Goal: Find specific page/section: Find specific page/section

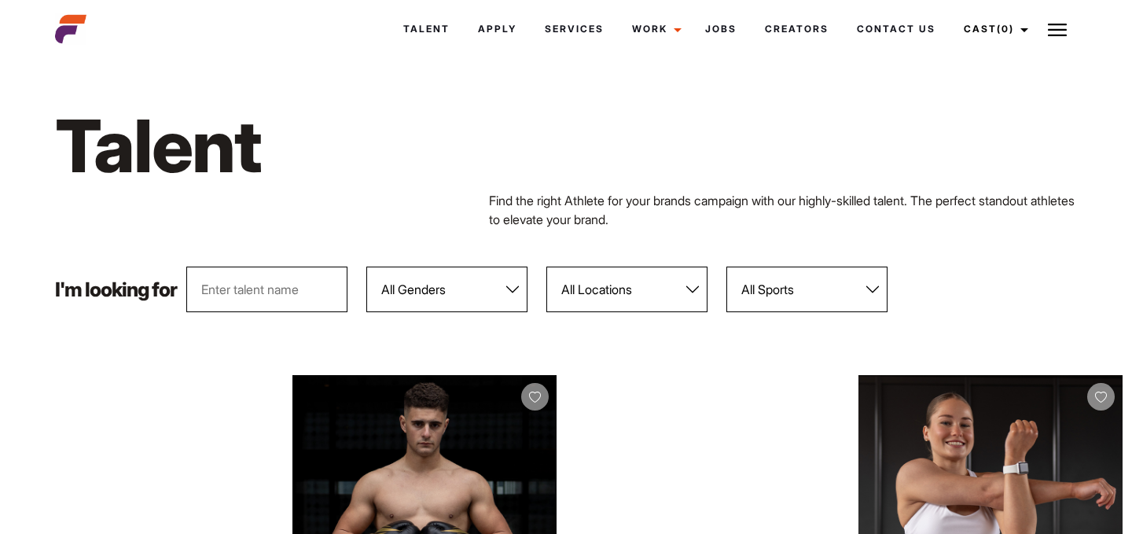
click at [596, 296] on select "All Locations Adelaide Brisbane Darwin Gold Coast Melbourne Perth Sunshine Coas…" at bounding box center [626, 290] width 161 height 46
select select "122"
click at [547, 267] on select "All Locations Adelaide Brisbane Darwin Gold Coast Melbourne Perth Sunshine Coas…" at bounding box center [626, 290] width 161 height 46
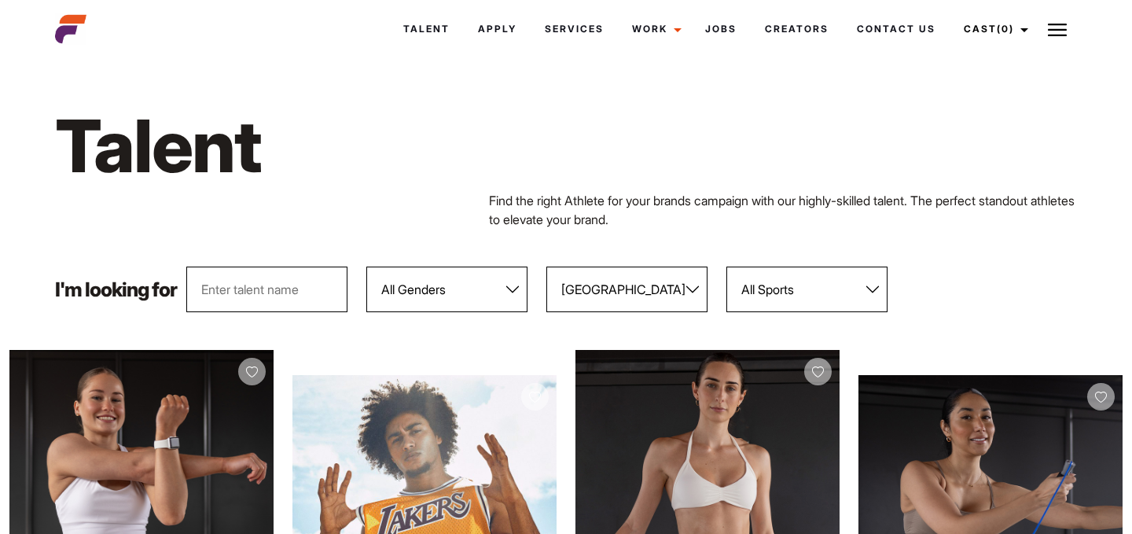
click at [285, 296] on input "text" at bounding box center [266, 290] width 161 height 46
type input "maureen"
click at [340, 229] on div "Talent Find the right Athlete for your brands campaign with our highly-skilled …" at bounding box center [567, 165] width 1042 height 204
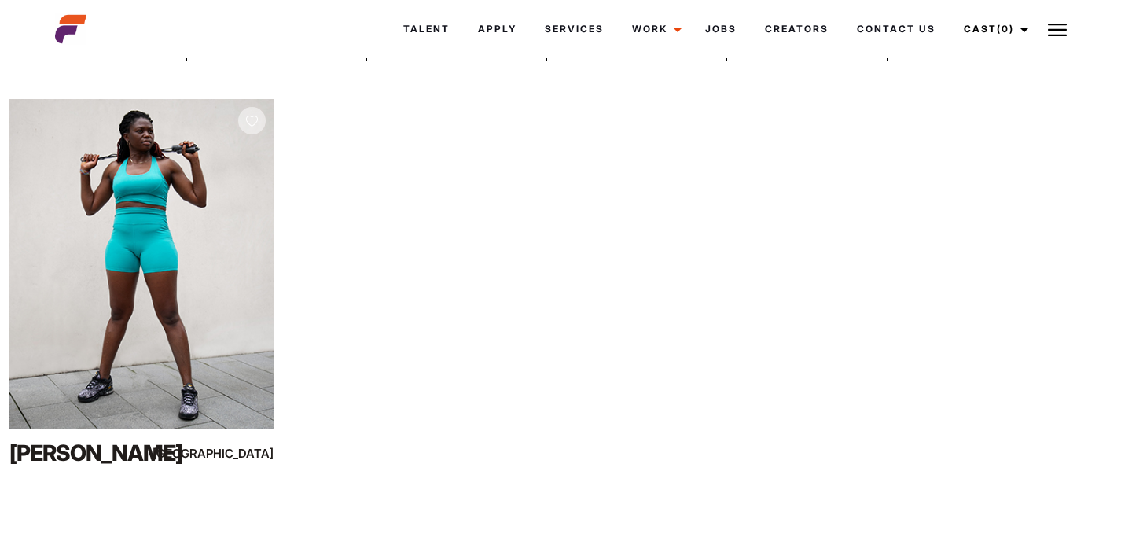
scroll to position [252, 0]
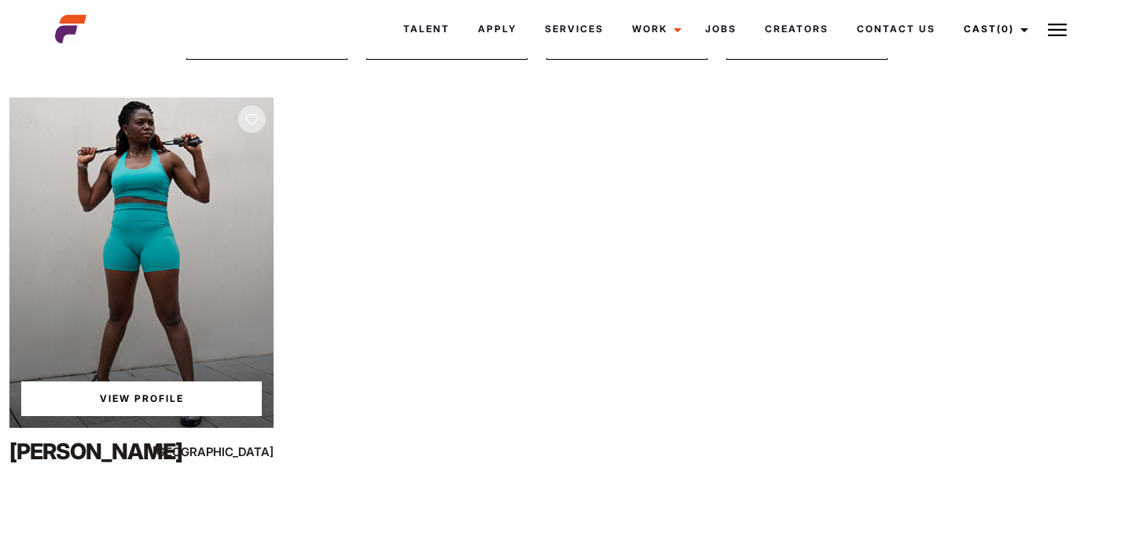
click at [182, 394] on link "View Profile" at bounding box center [141, 398] width 241 height 35
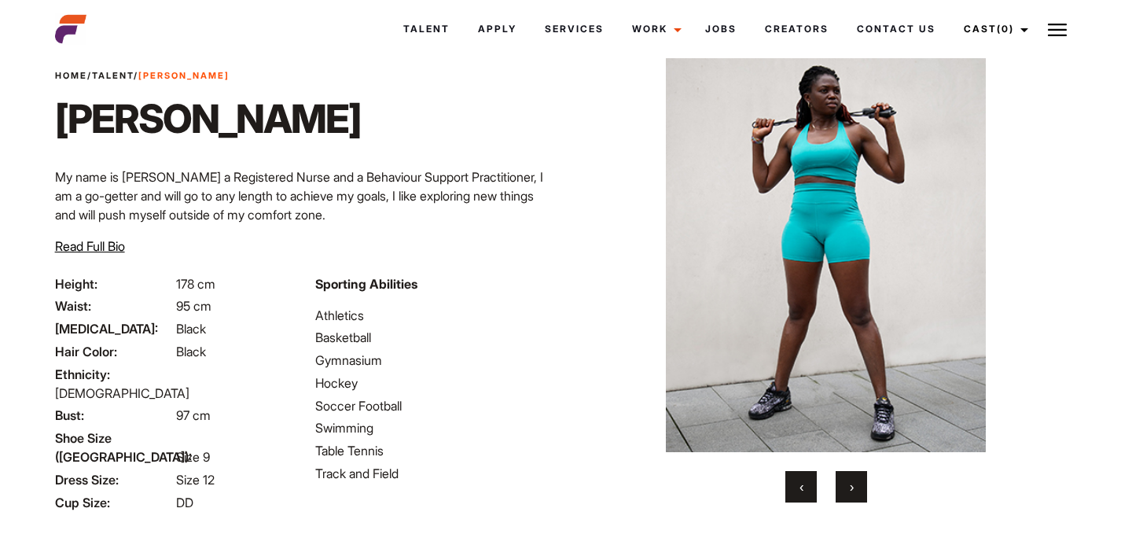
scroll to position [63, 0]
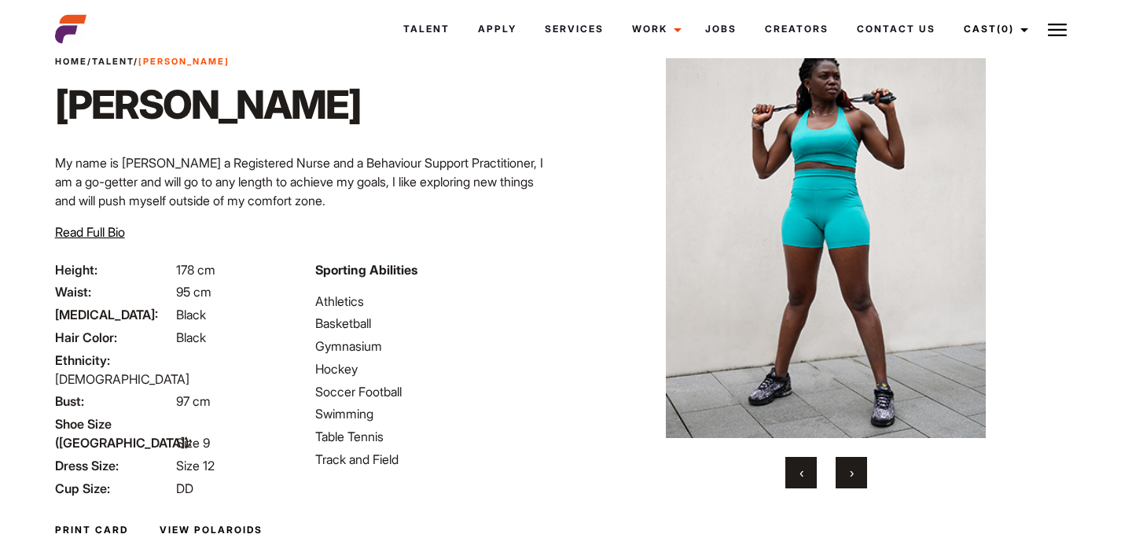
click at [848, 464] on button "›" at bounding box center [851, 472] width 31 height 31
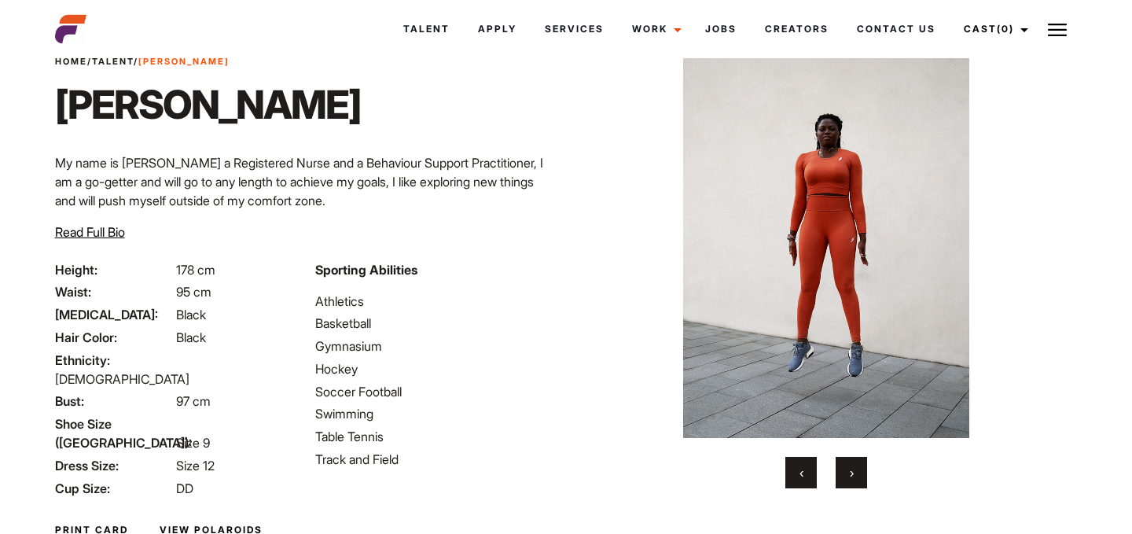
click at [848, 464] on button "›" at bounding box center [851, 472] width 31 height 31
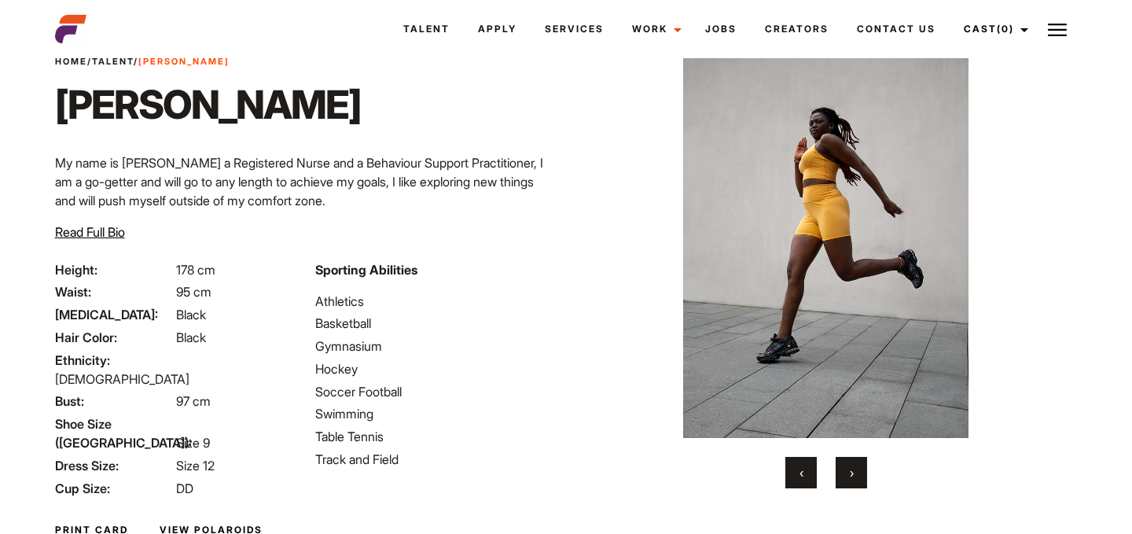
click at [848, 464] on button "›" at bounding box center [851, 472] width 31 height 31
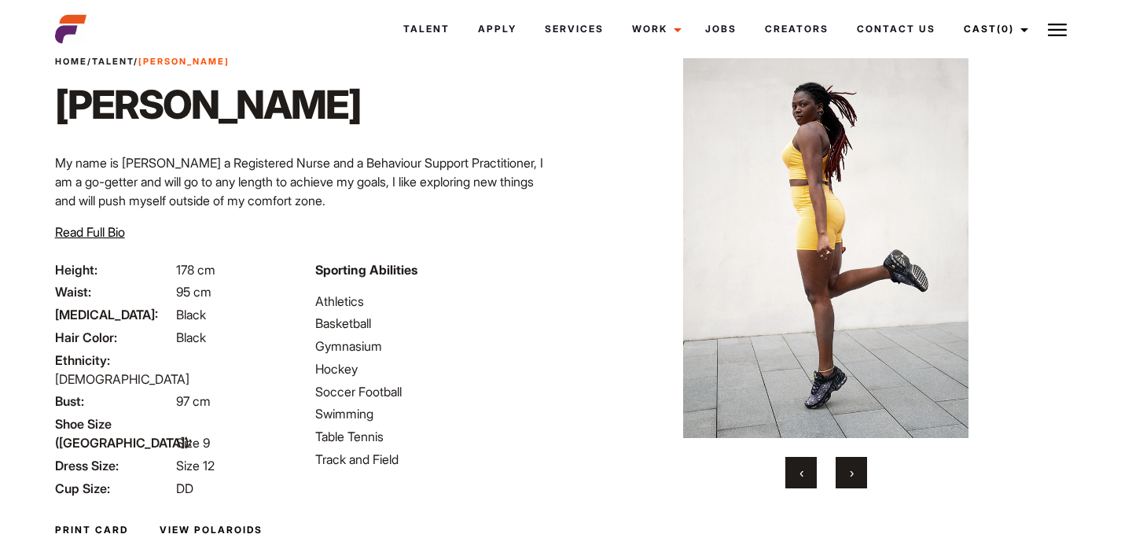
click at [848, 464] on button "›" at bounding box center [851, 472] width 31 height 31
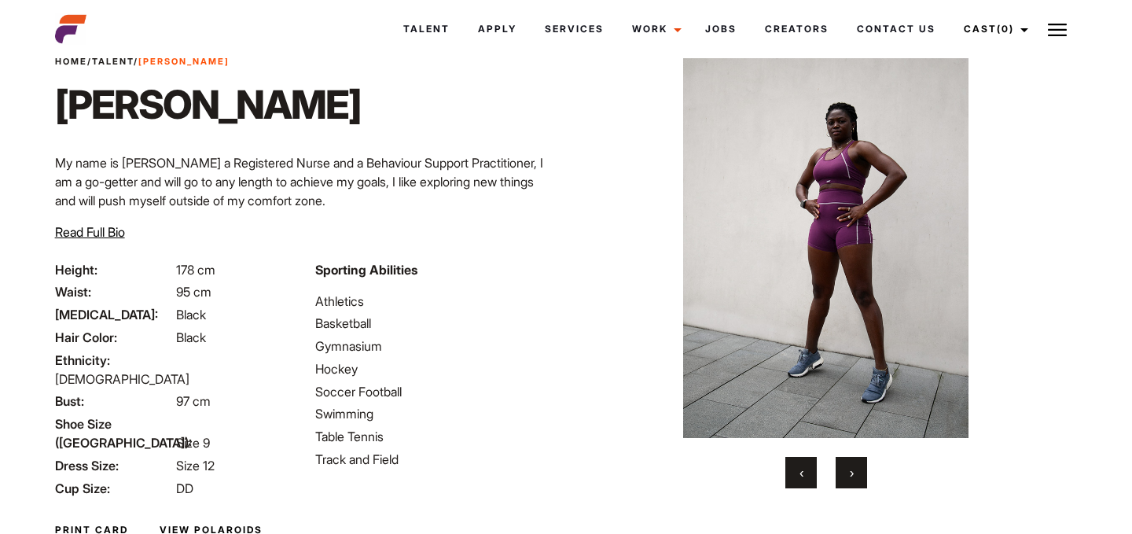
click at [848, 465] on button "›" at bounding box center [851, 472] width 31 height 31
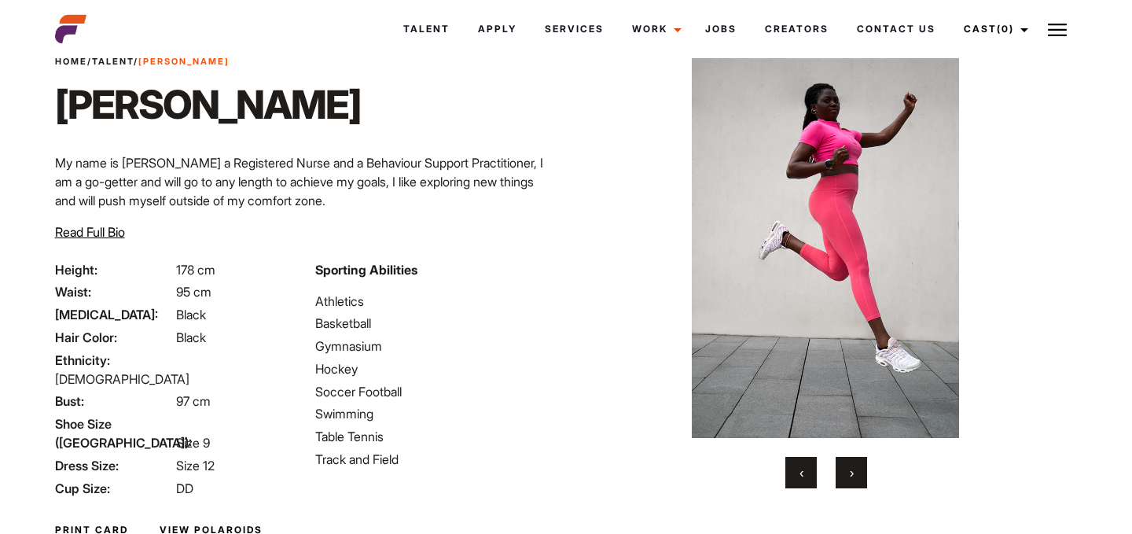
click at [847, 465] on button "›" at bounding box center [851, 472] width 31 height 31
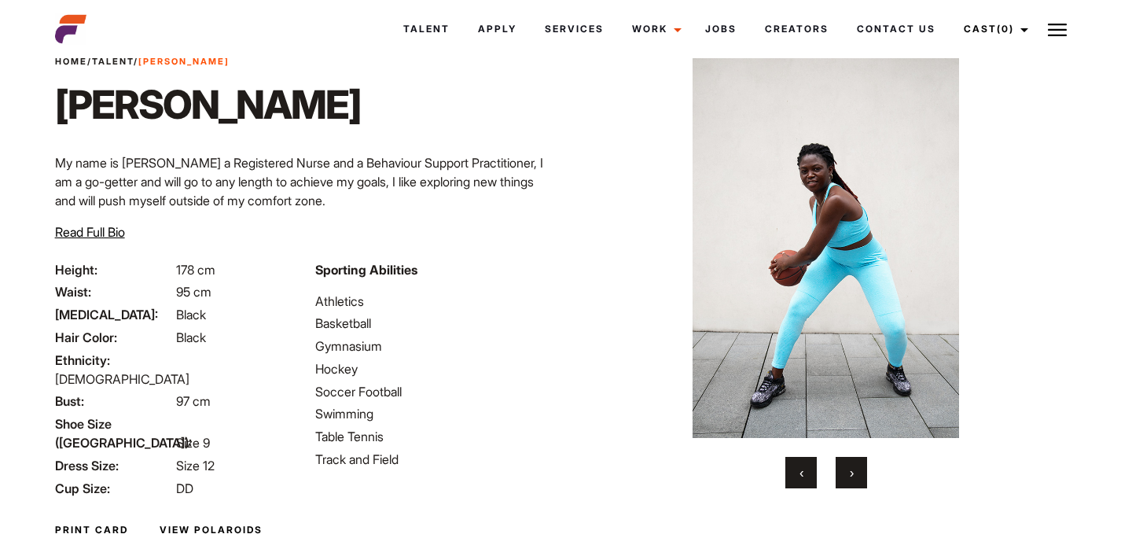
click at [847, 465] on button "›" at bounding box center [851, 472] width 31 height 31
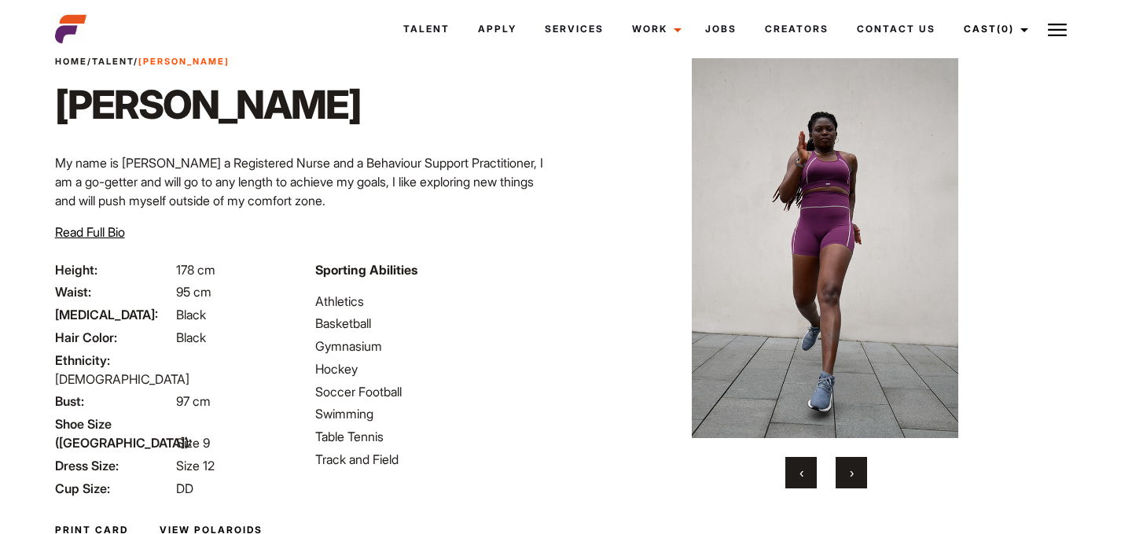
click at [847, 465] on button "›" at bounding box center [851, 472] width 31 height 31
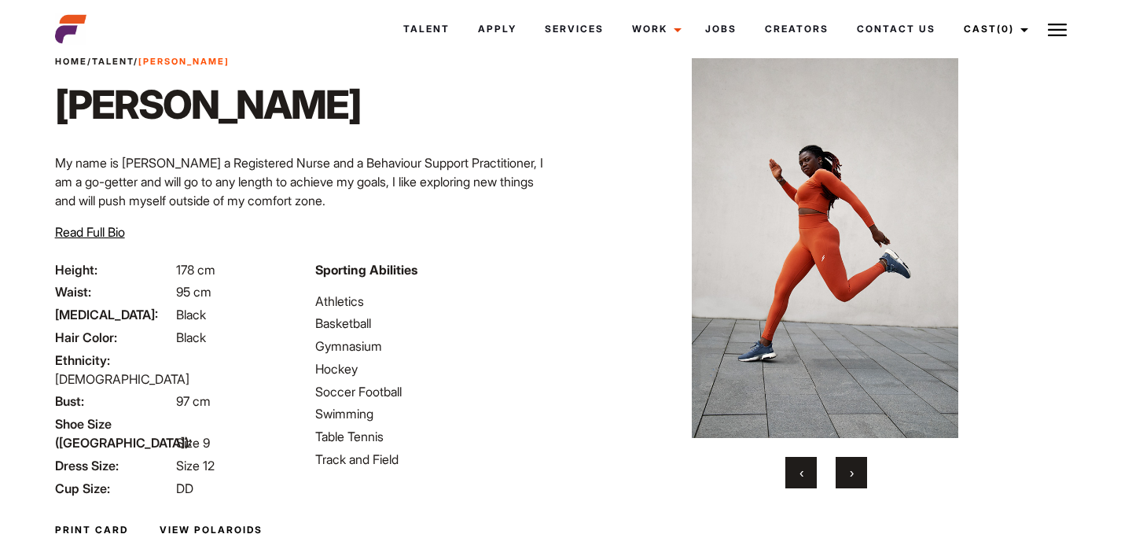
click at [847, 465] on button "›" at bounding box center [851, 472] width 31 height 31
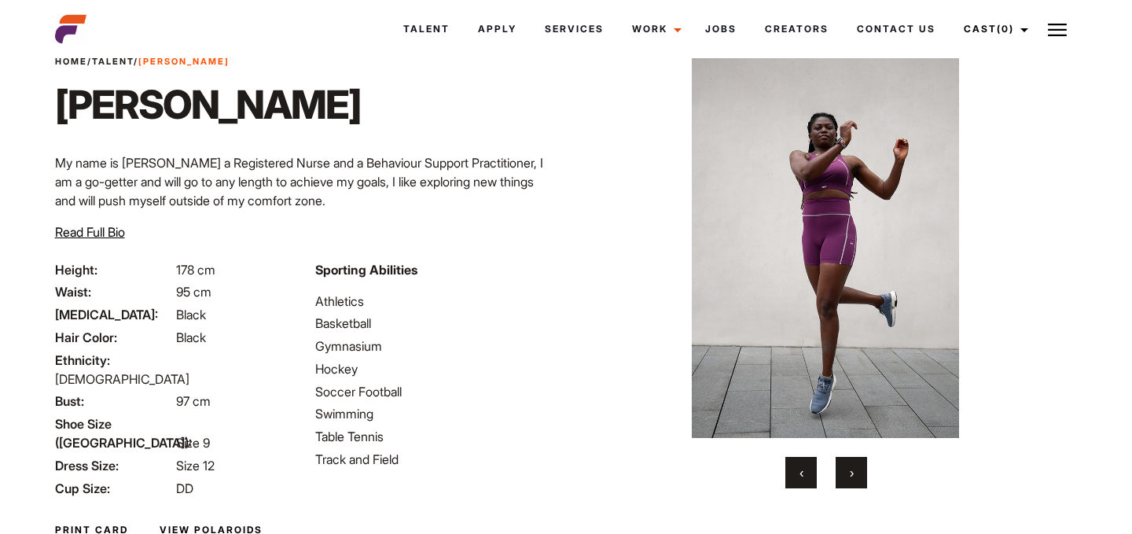
click at [847, 465] on button "›" at bounding box center [851, 472] width 31 height 31
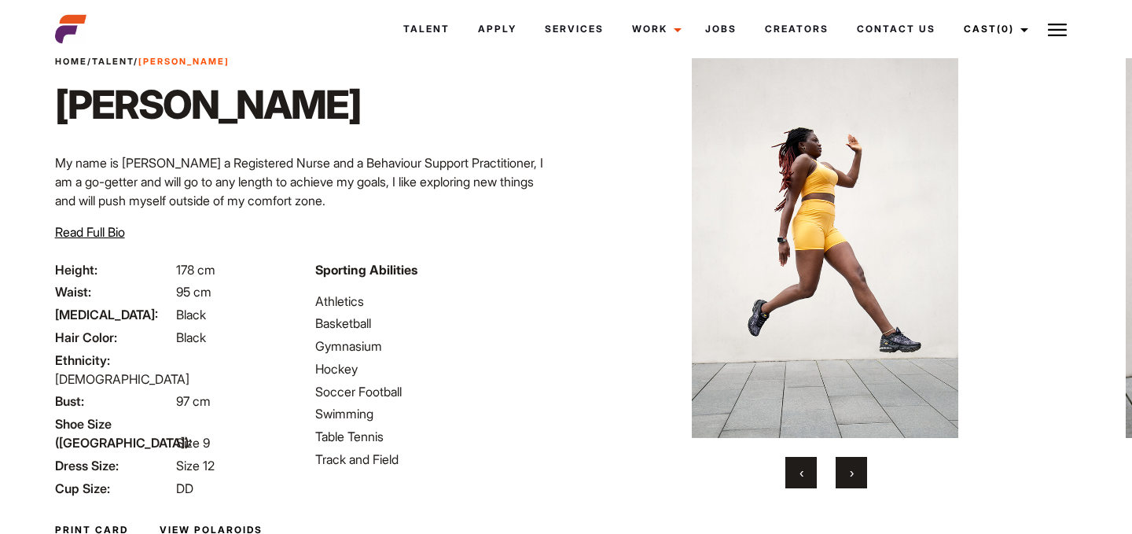
click at [847, 465] on button "›" at bounding box center [851, 472] width 31 height 31
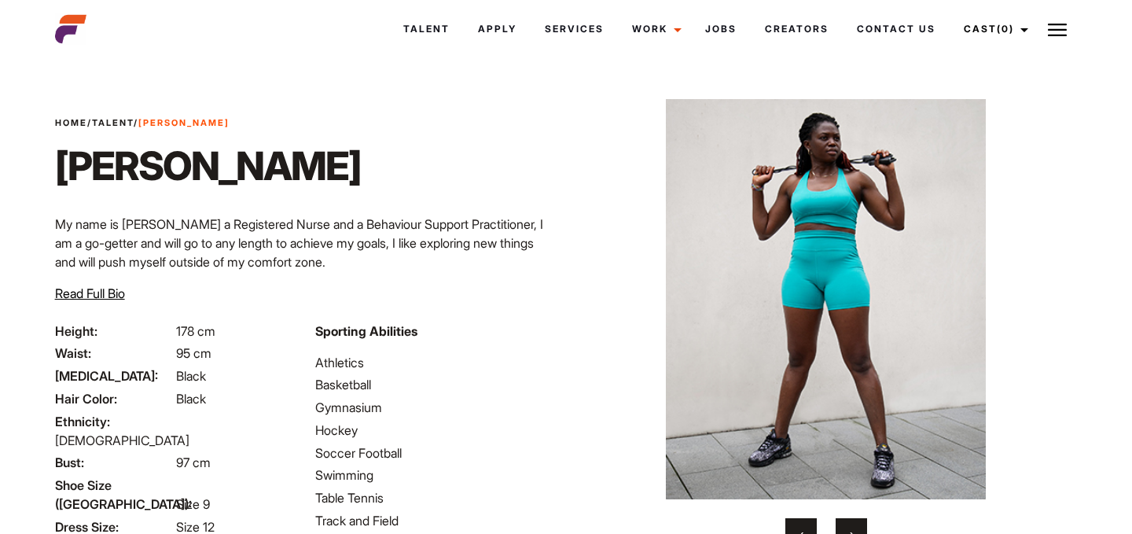
scroll to position [0, 0]
